Goal: Information Seeking & Learning: Learn about a topic

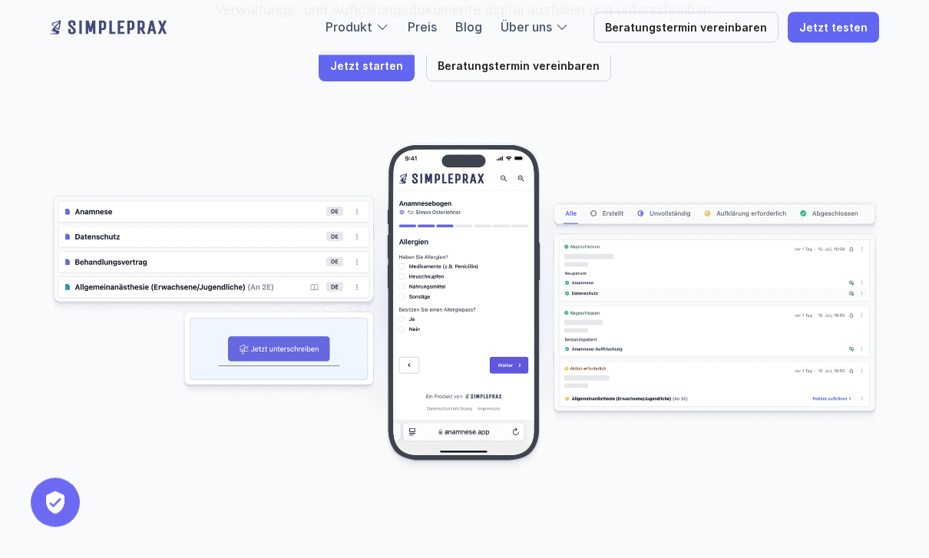
scroll to position [329, 0]
click at [437, 31] on link "Preis" at bounding box center [422, 26] width 29 height 15
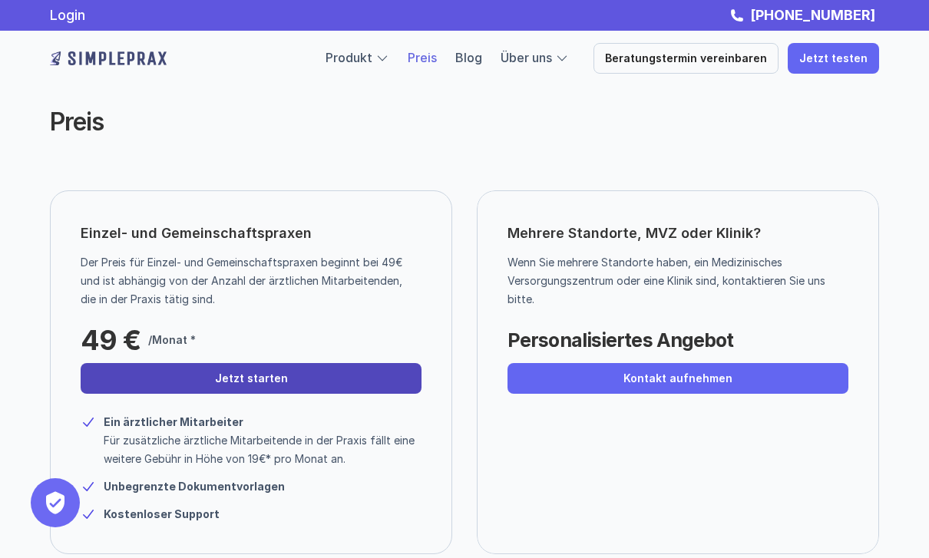
click at [276, 385] on p "Jetzt starten" at bounding box center [251, 378] width 73 height 13
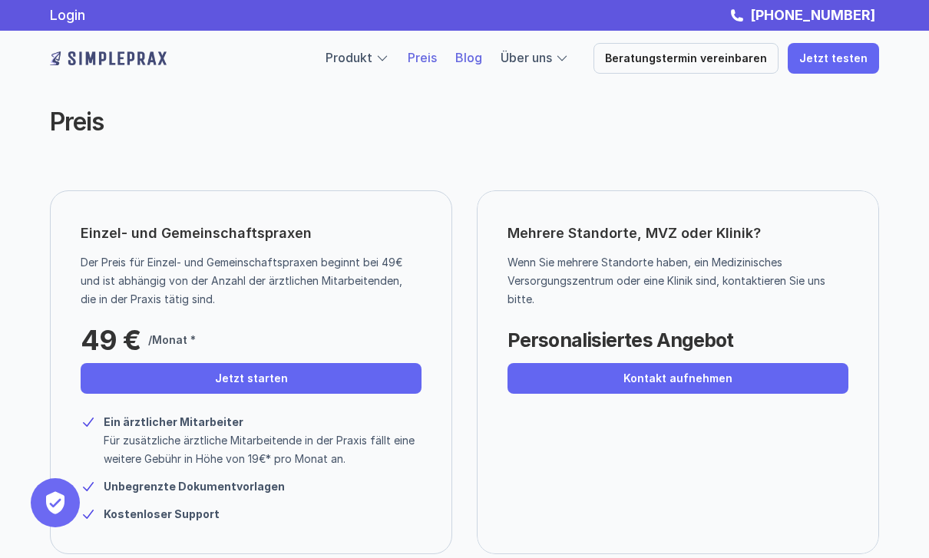
click at [481, 56] on link "Blog" at bounding box center [468, 57] width 27 height 15
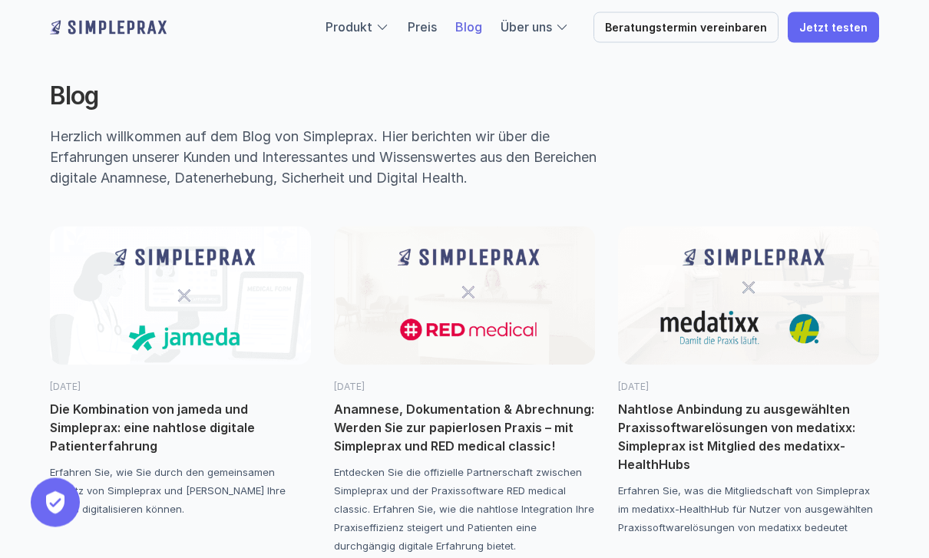
scroll to position [26, 0]
click at [747, 352] on img at bounding box center [748, 295] width 261 height 138
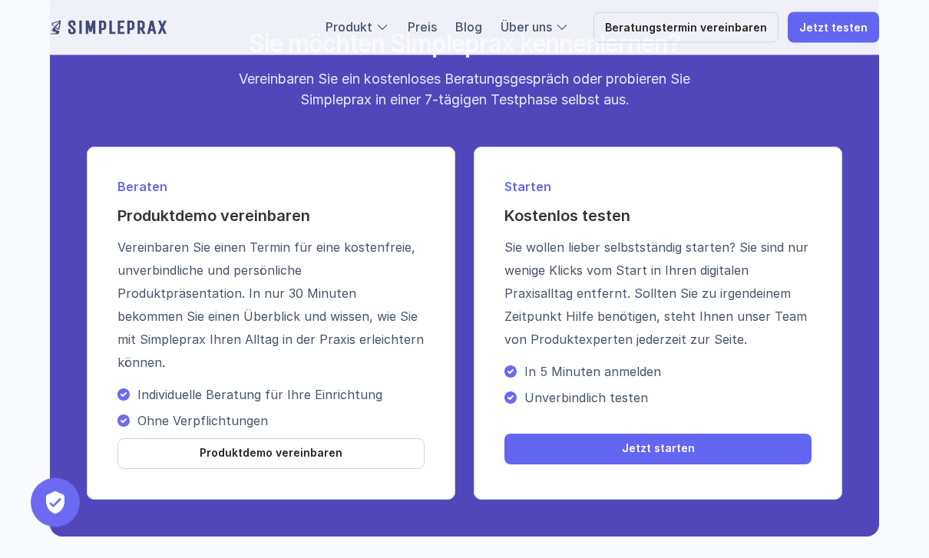
scroll to position [1874, 0]
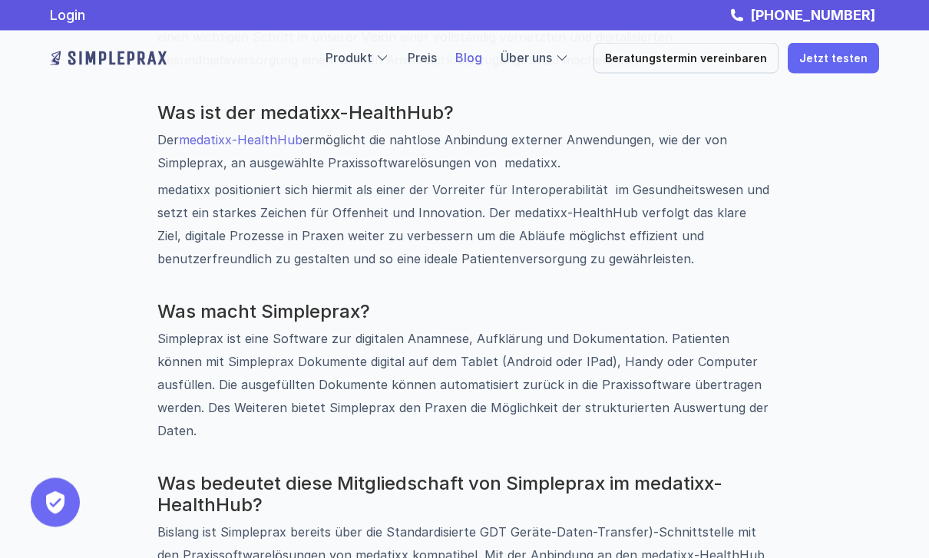
scroll to position [930, 0]
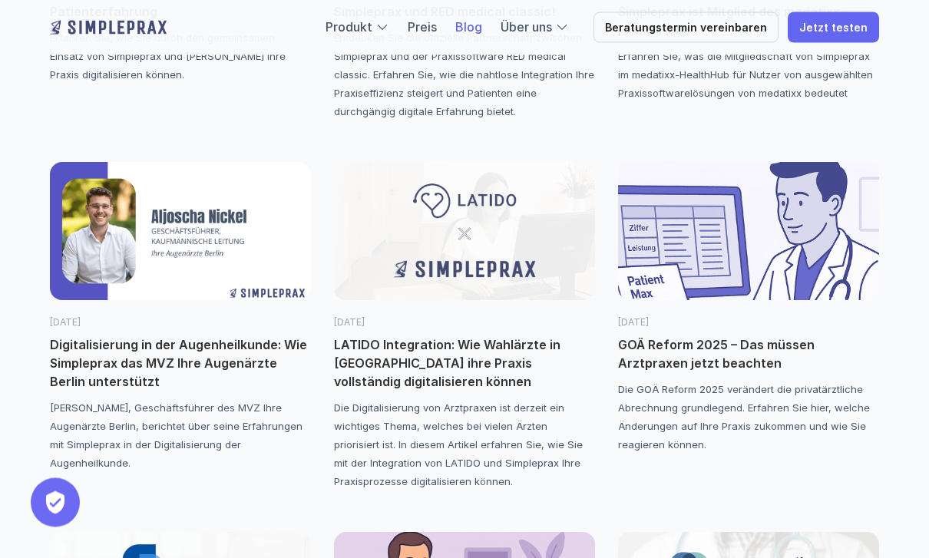
scroll to position [480, 0]
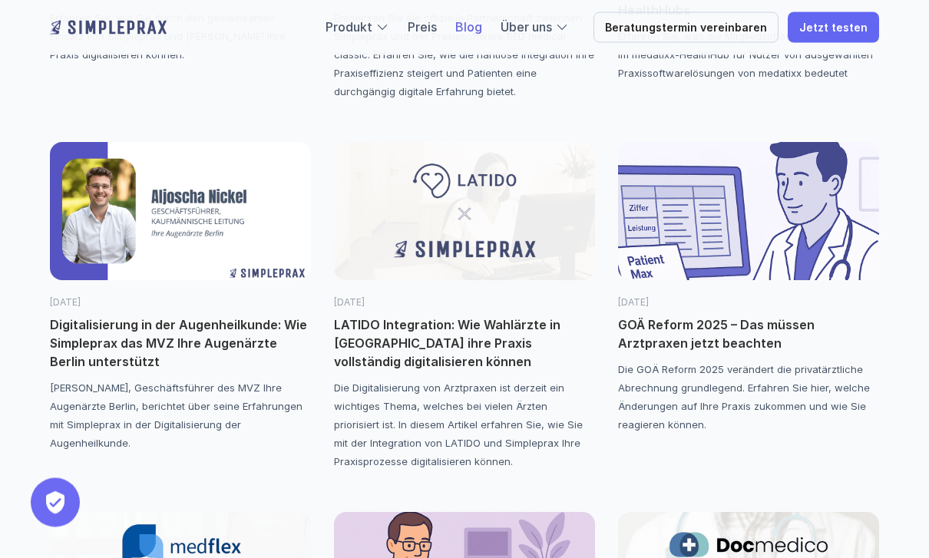
click at [220, 200] on img at bounding box center [180, 212] width 261 height 138
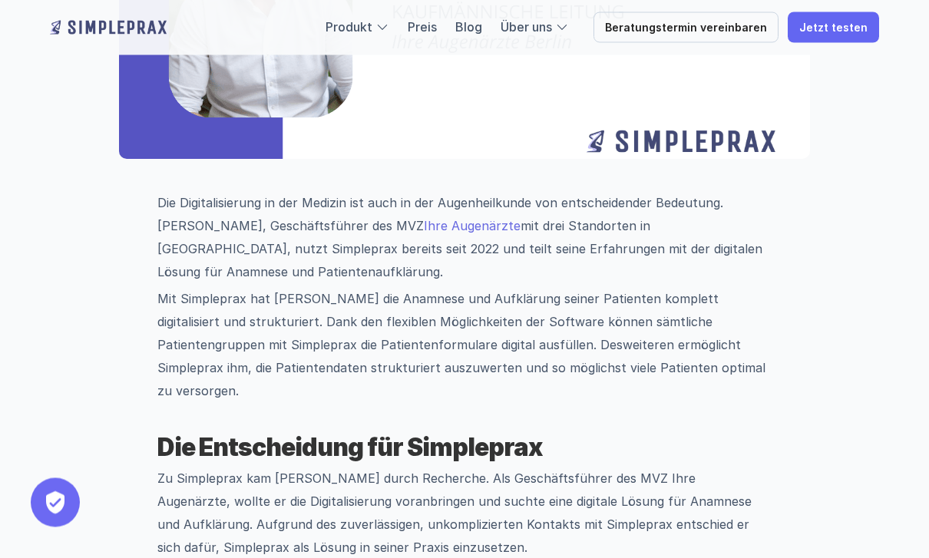
click at [462, 221] on link "Ihre Augenärzte" at bounding box center [472, 226] width 97 height 15
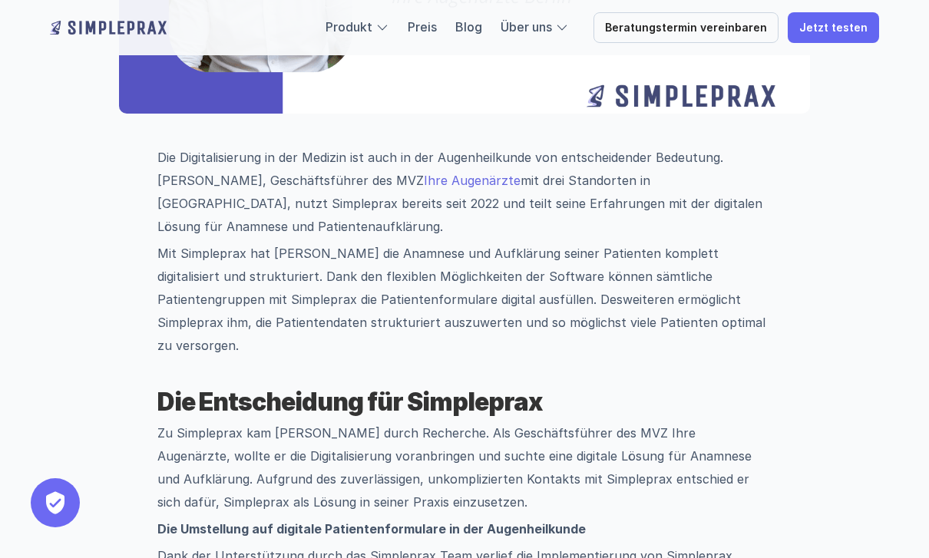
scroll to position [540, 0]
